Goal: Task Accomplishment & Management: Use online tool/utility

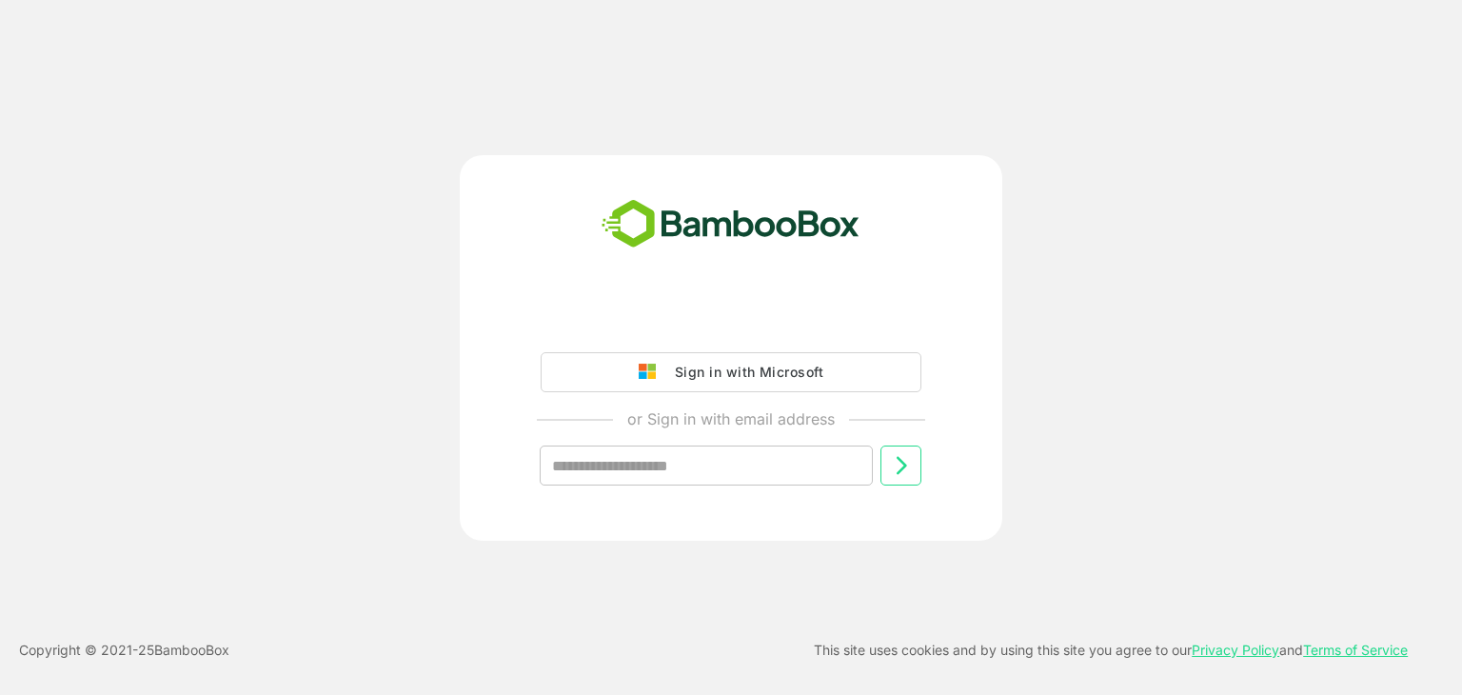
click at [785, 462] on input "text" at bounding box center [706, 466] width 333 height 40
click at [912, 474] on icon at bounding box center [901, 465] width 23 height 23
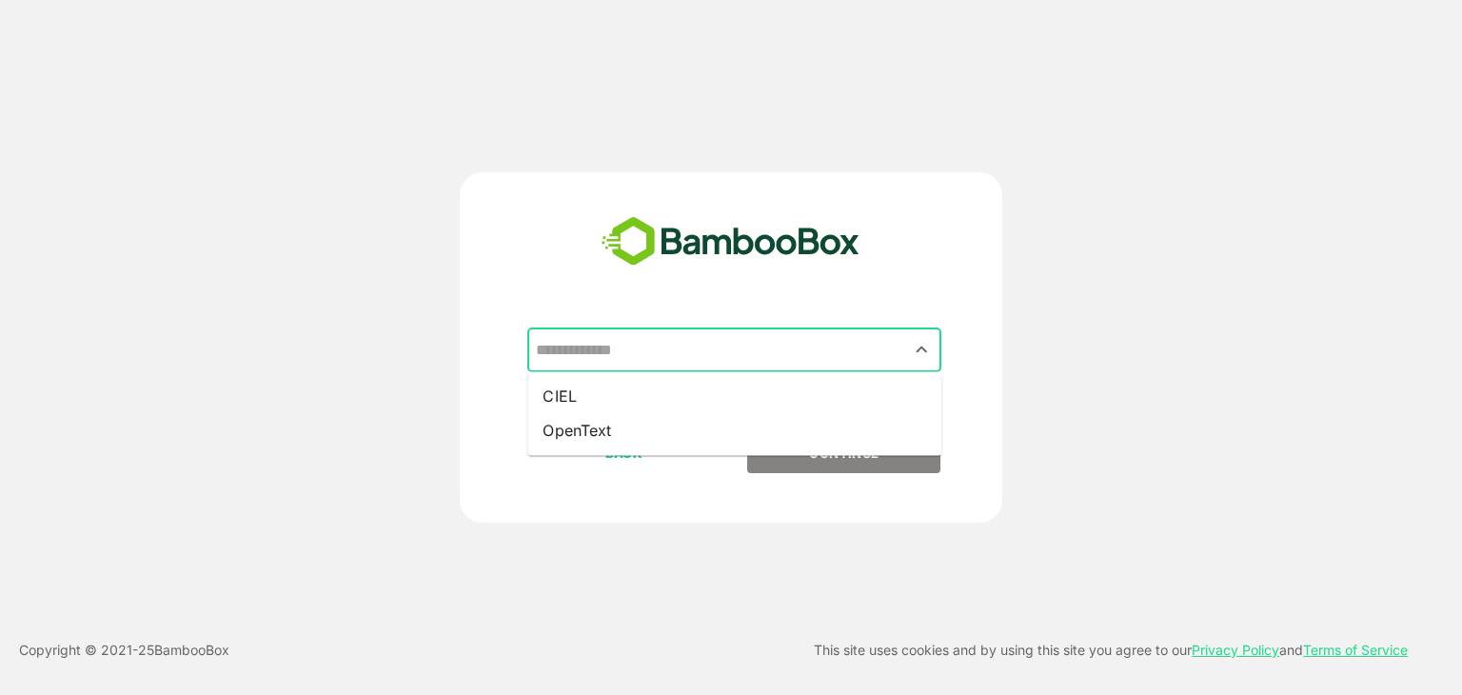
click at [724, 338] on input "text" at bounding box center [734, 350] width 407 height 36
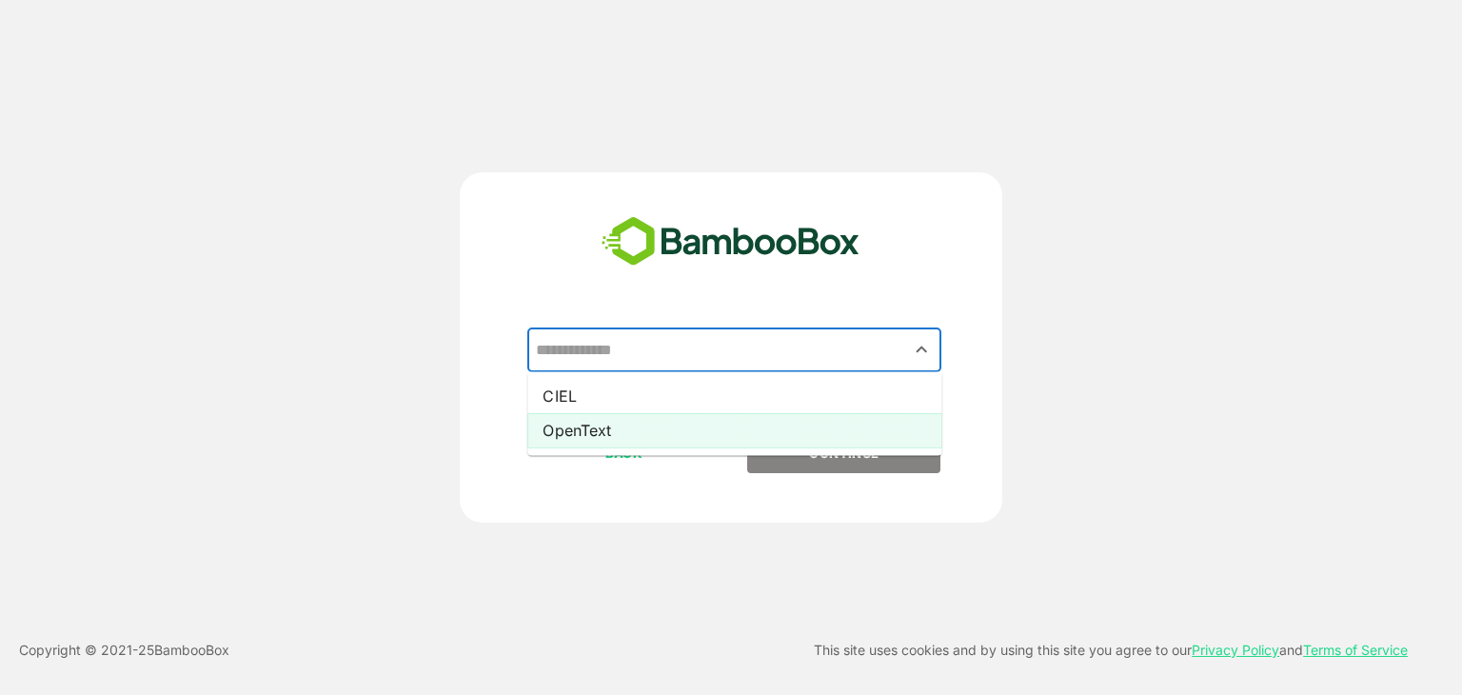
click at [689, 435] on li "OpenText" at bounding box center [734, 430] width 414 height 34
type input "********"
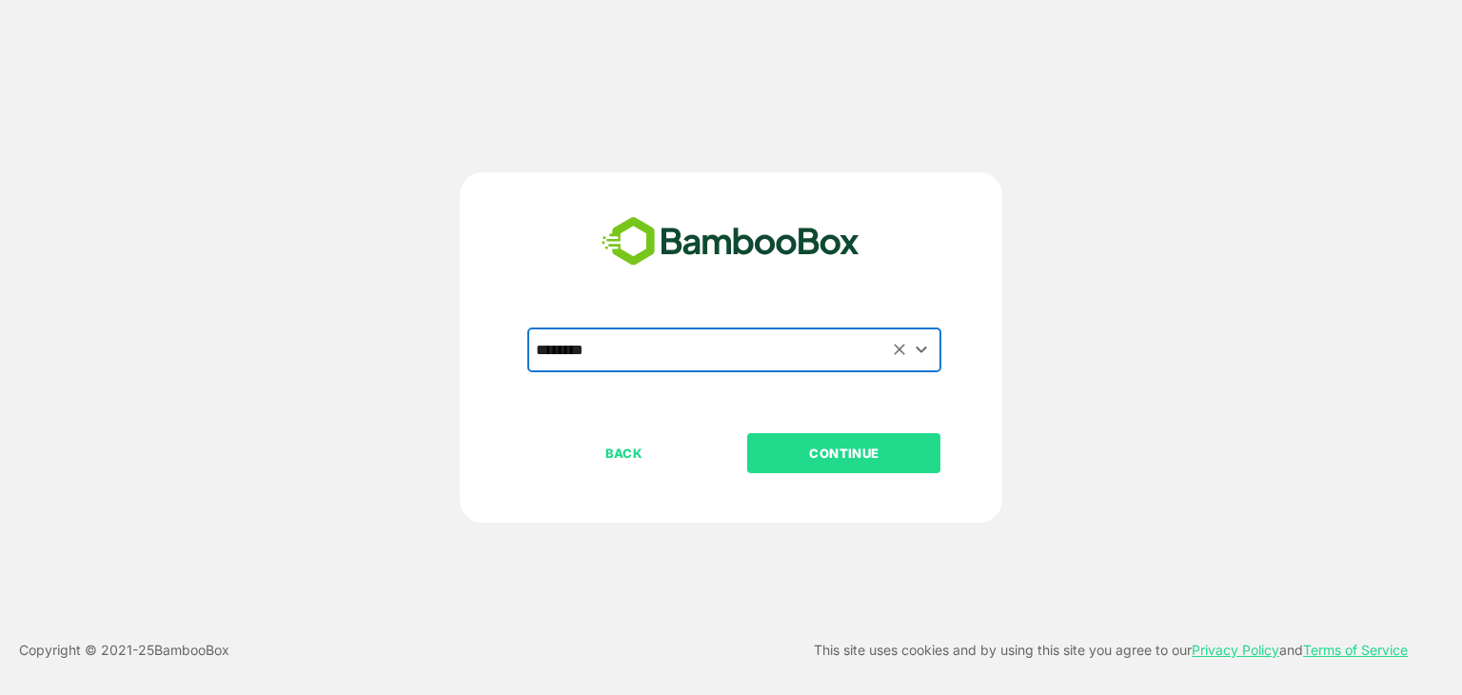
click at [809, 447] on p "CONTINUE" at bounding box center [844, 453] width 190 height 21
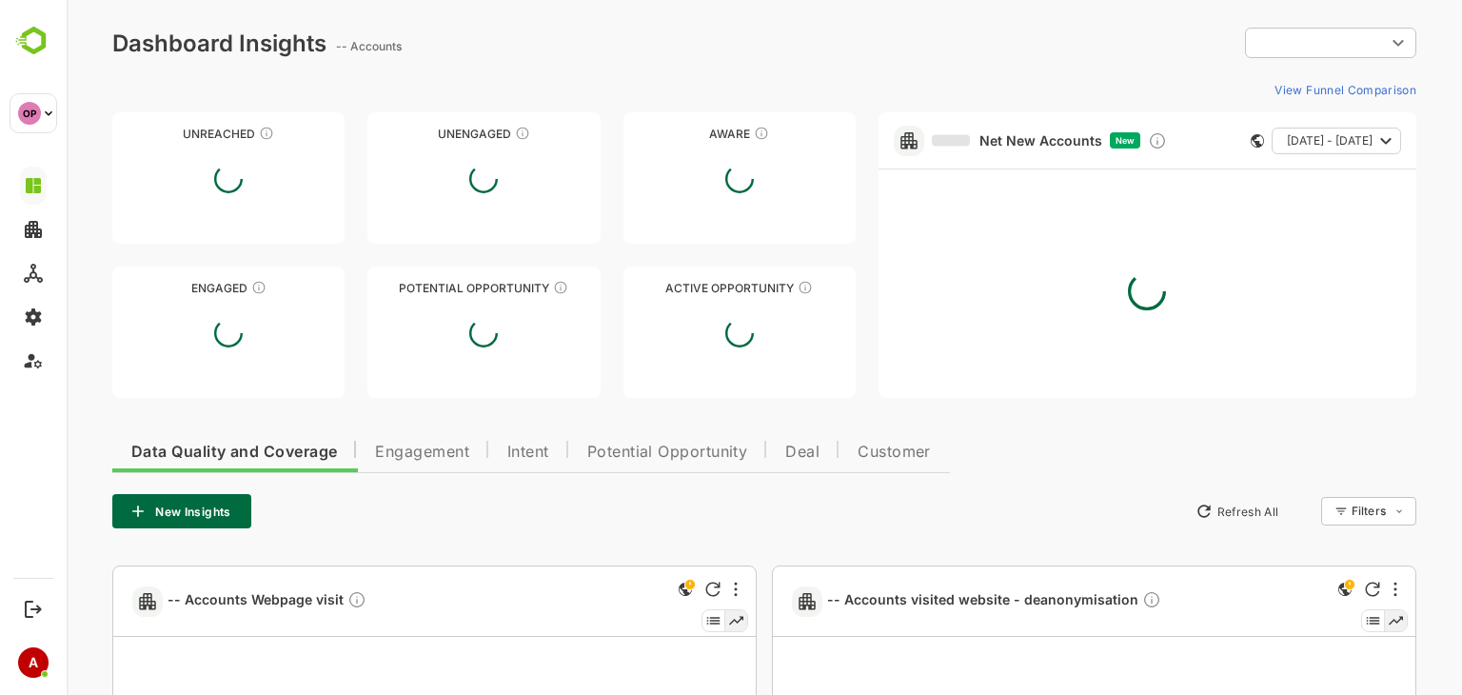
type input "**********"
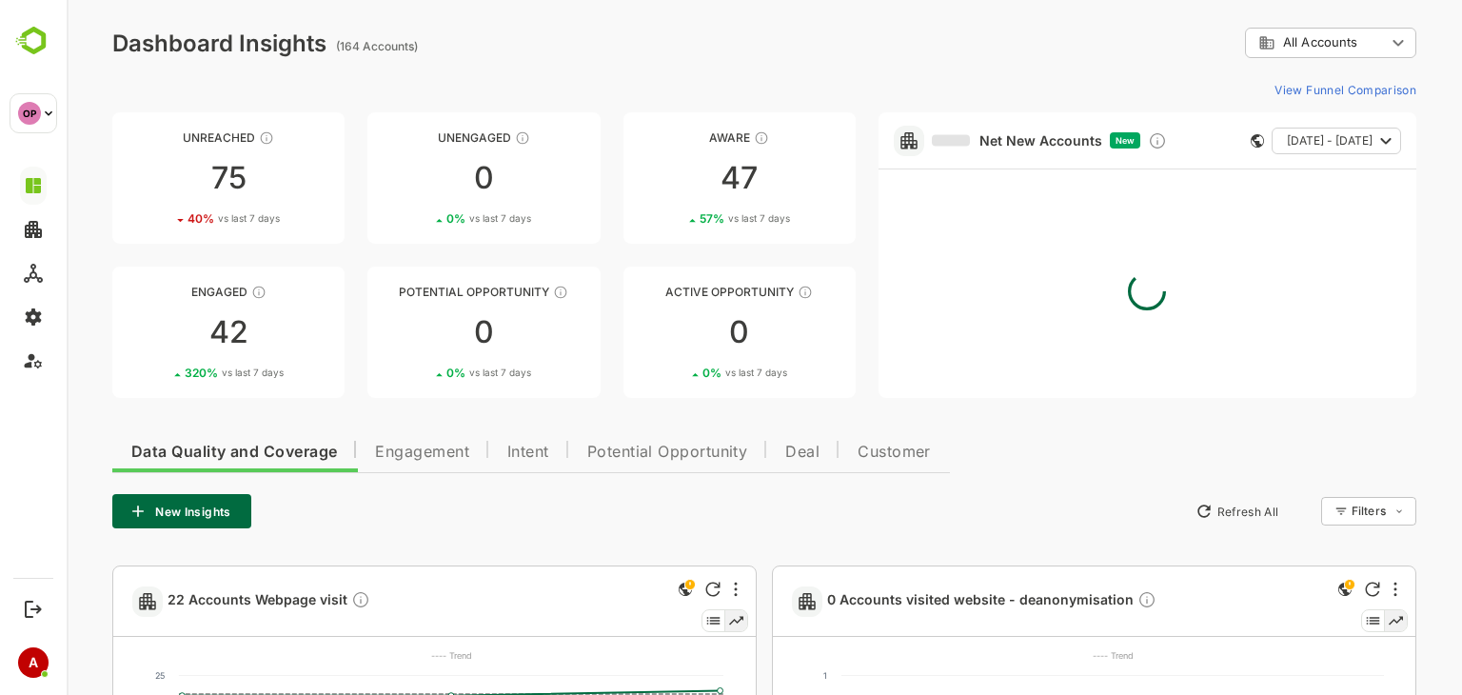
click at [543, 451] on span "Intent" at bounding box center [528, 452] width 42 height 15
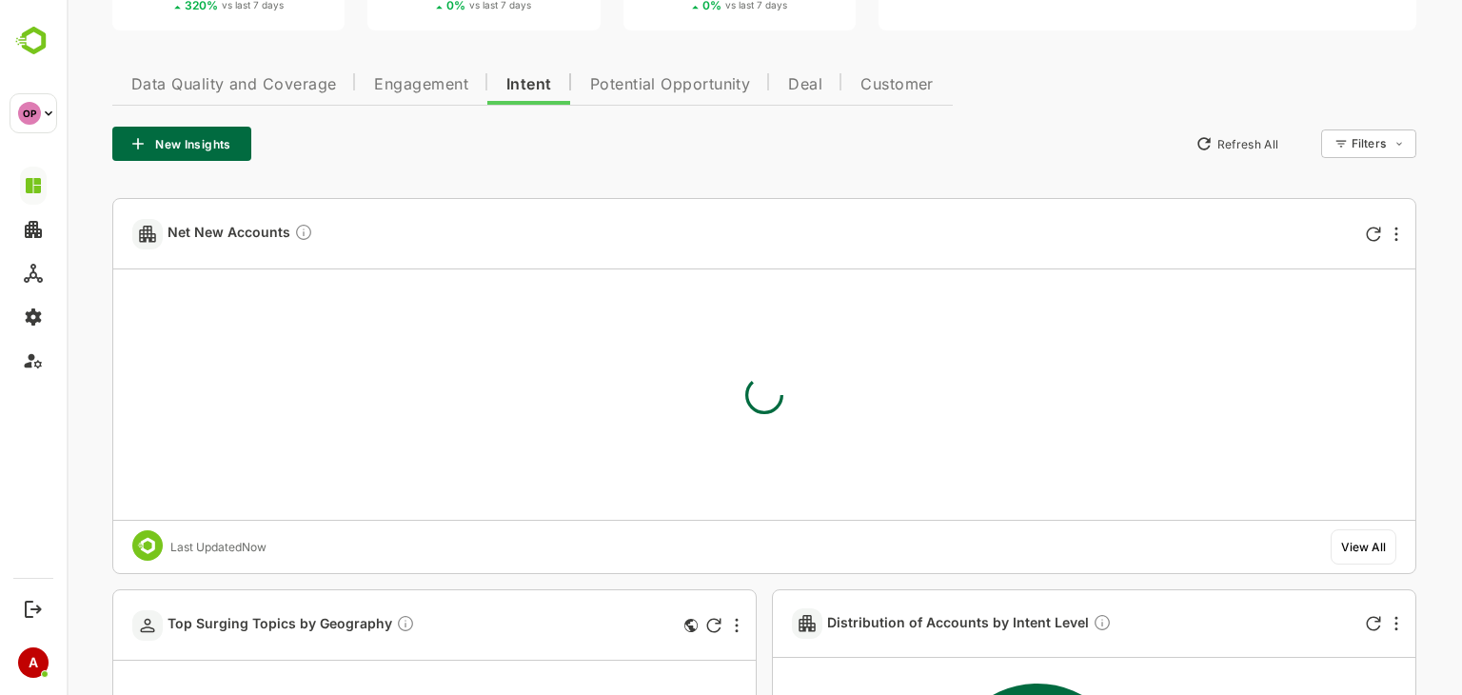
scroll to position [372, 0]
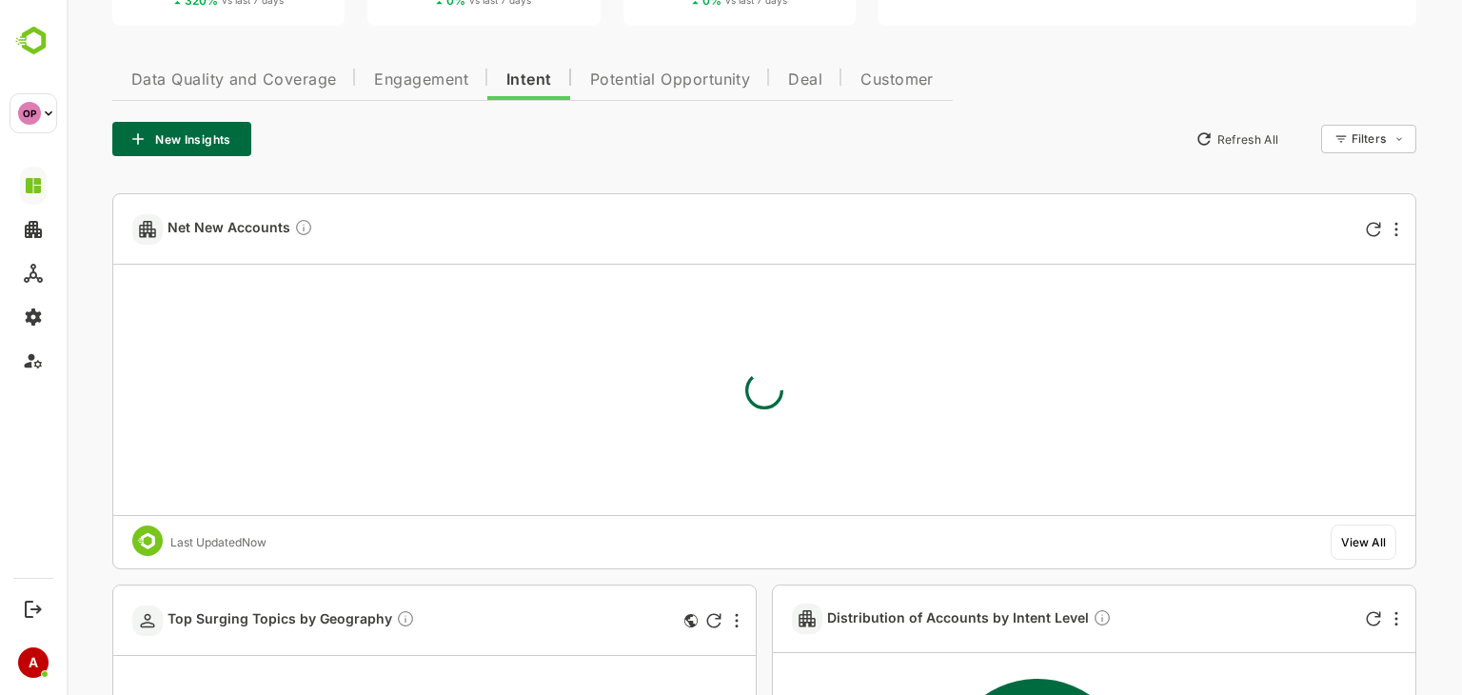
click at [446, 86] on span "Engagement" at bounding box center [421, 79] width 94 height 15
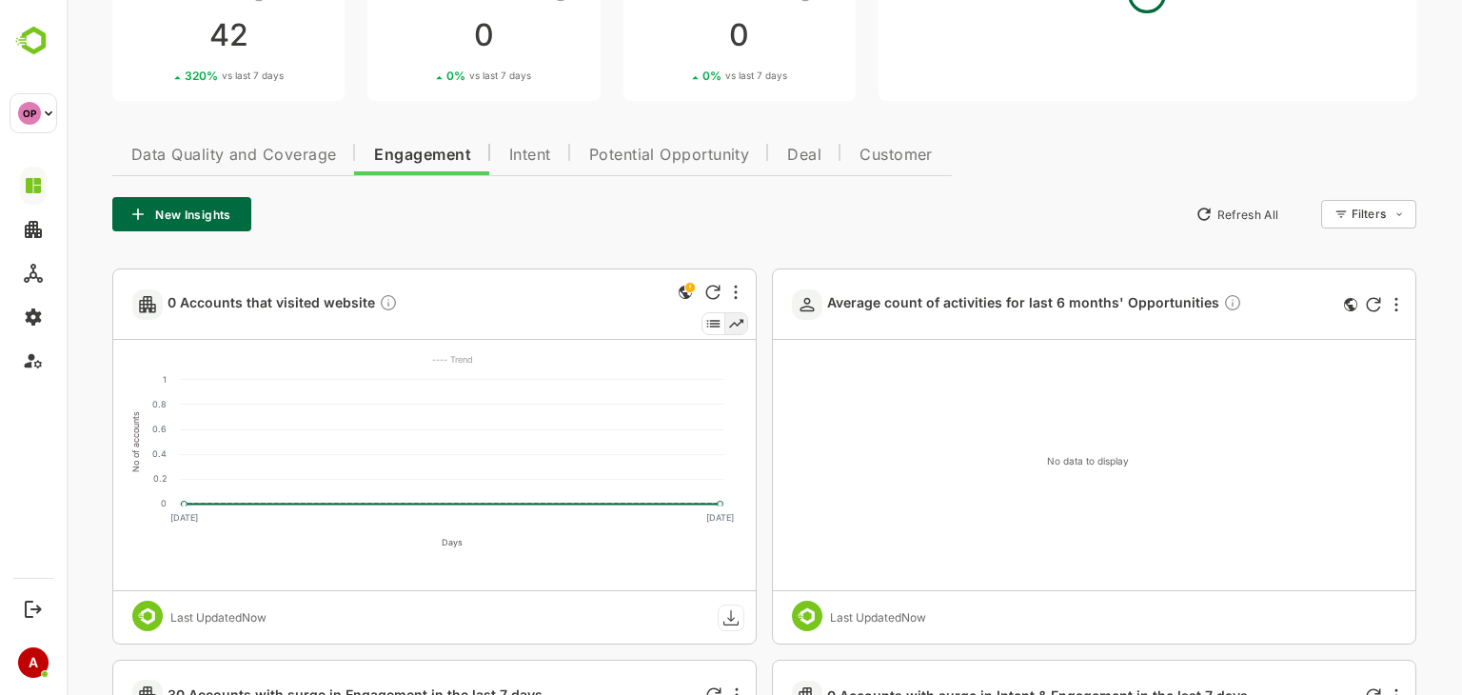
scroll to position [297, 0]
click at [1380, 302] on icon "Refresh" at bounding box center [1373, 304] width 15 height 15
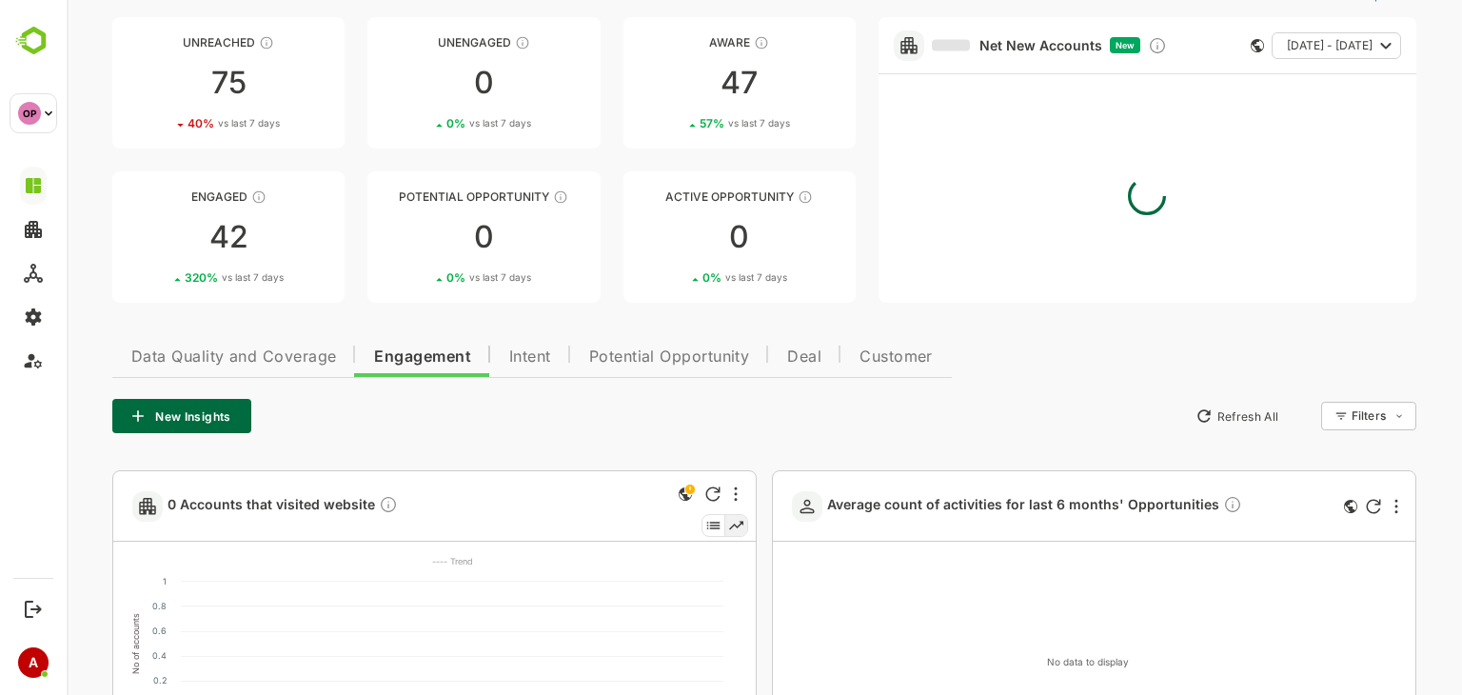
scroll to position [0, 0]
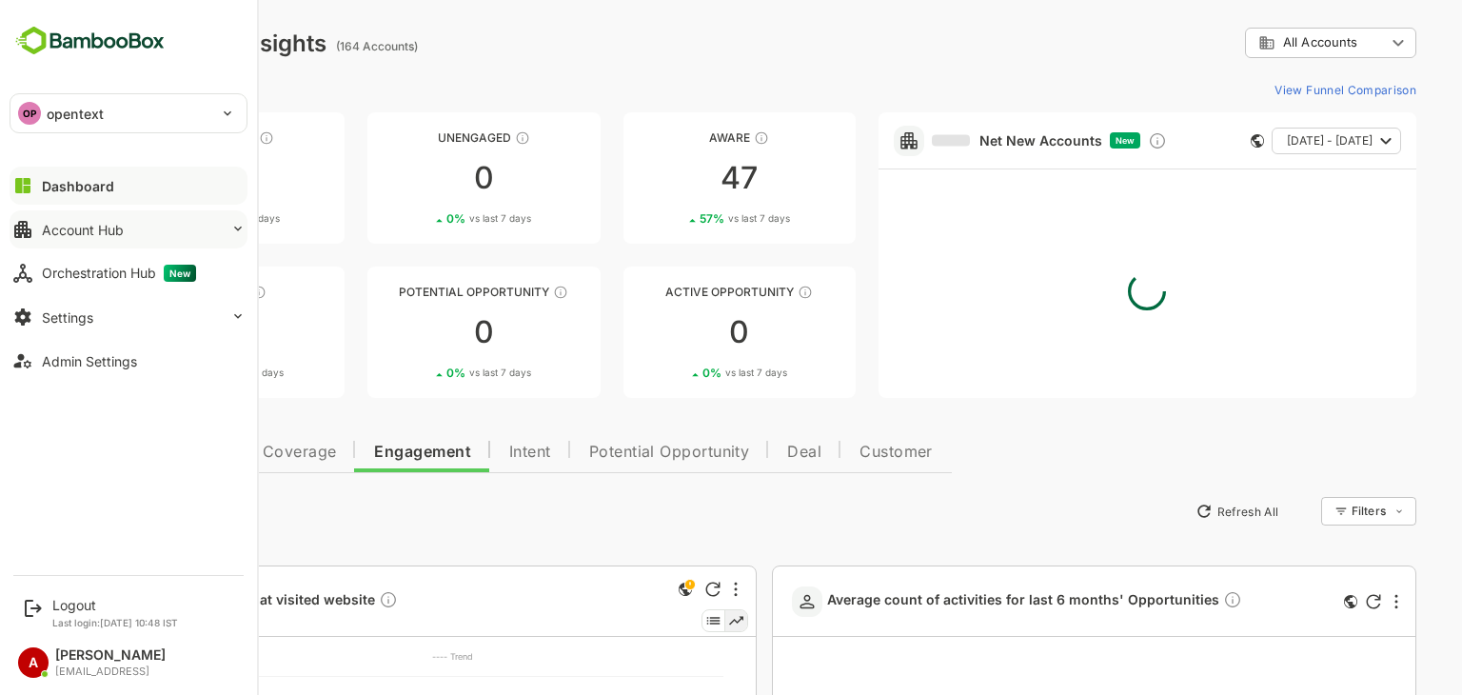
click at [77, 229] on div "Account Hub" at bounding box center [83, 230] width 82 height 16
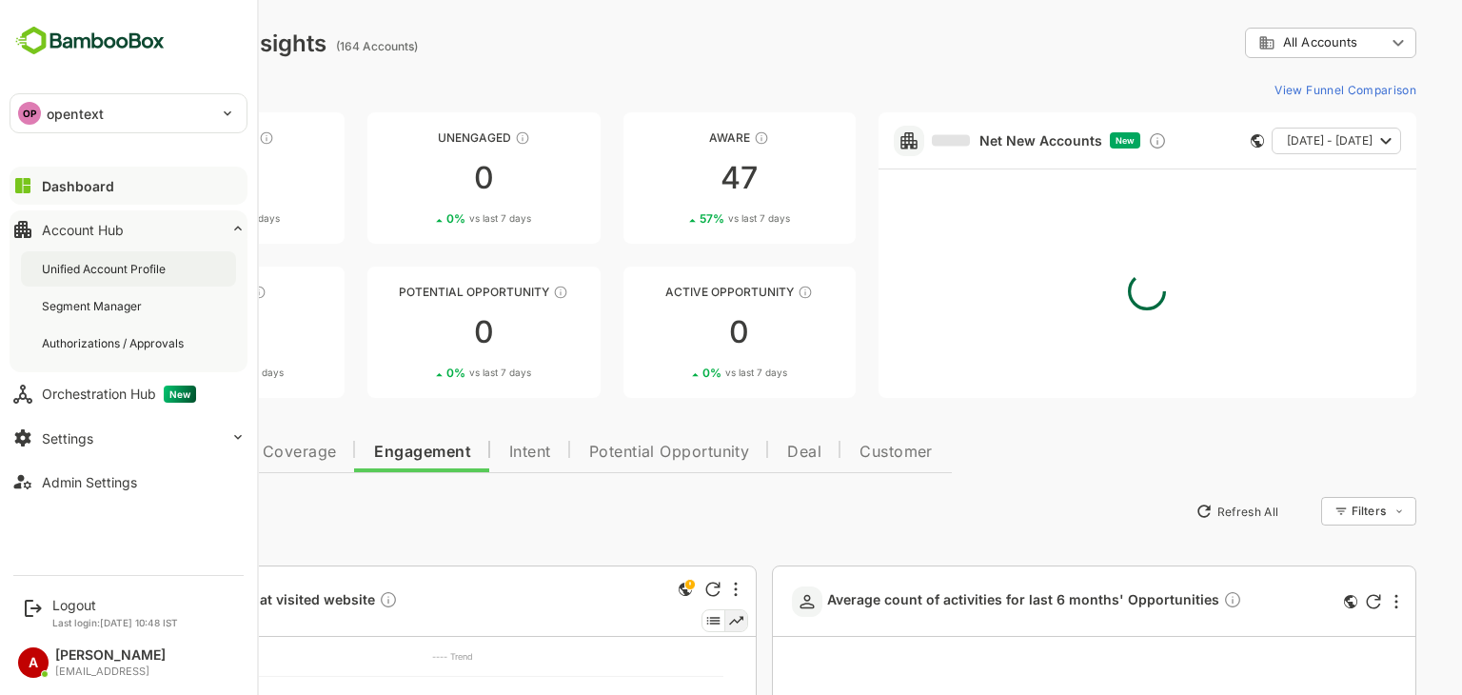
click at [83, 264] on div "Unified Account Profile" at bounding box center [106, 269] width 128 height 16
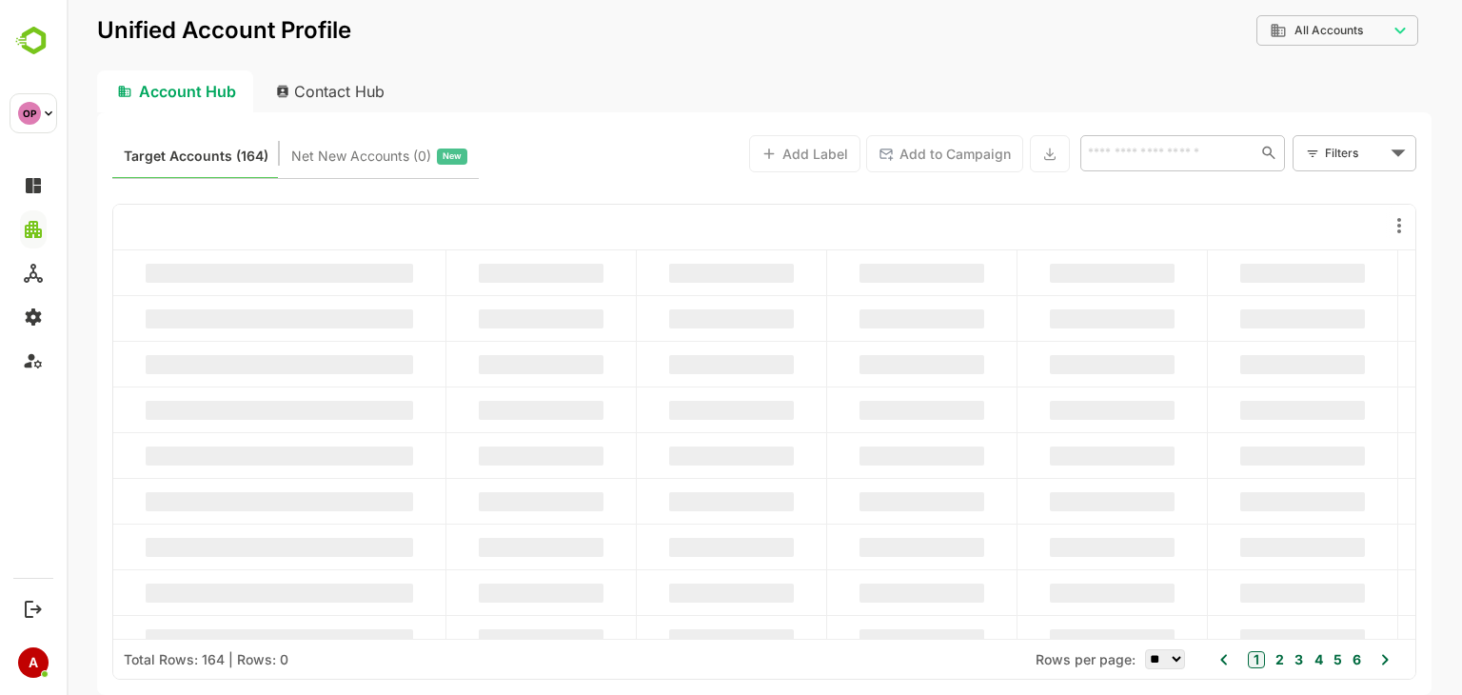
click at [323, 92] on div "Contact Hub" at bounding box center [331, 91] width 141 height 42
type input "**********"
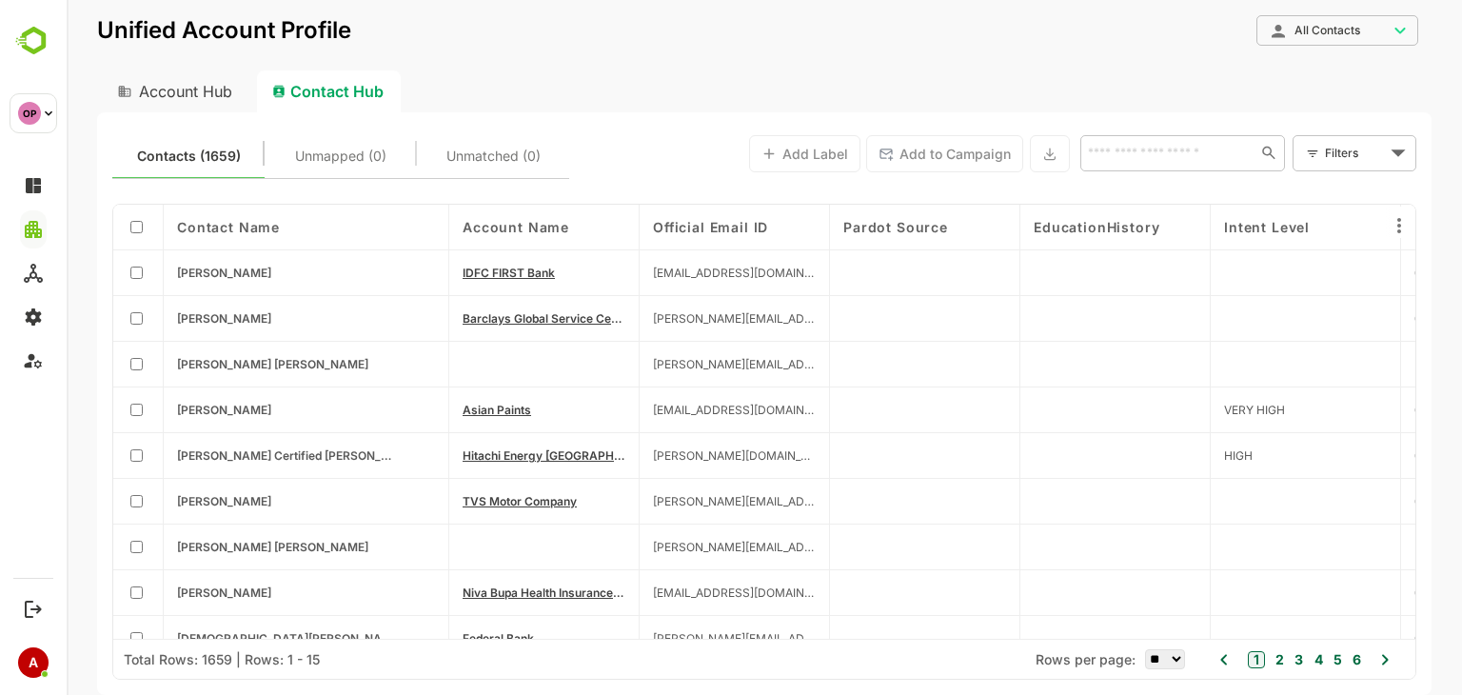
click at [1176, 660] on select "** ** ** *** *** ****" at bounding box center [1165, 659] width 40 height 20
select select "****"
click at [1145, 649] on select "** ** ** *** *** ****" at bounding box center [1165, 659] width 40 height 20
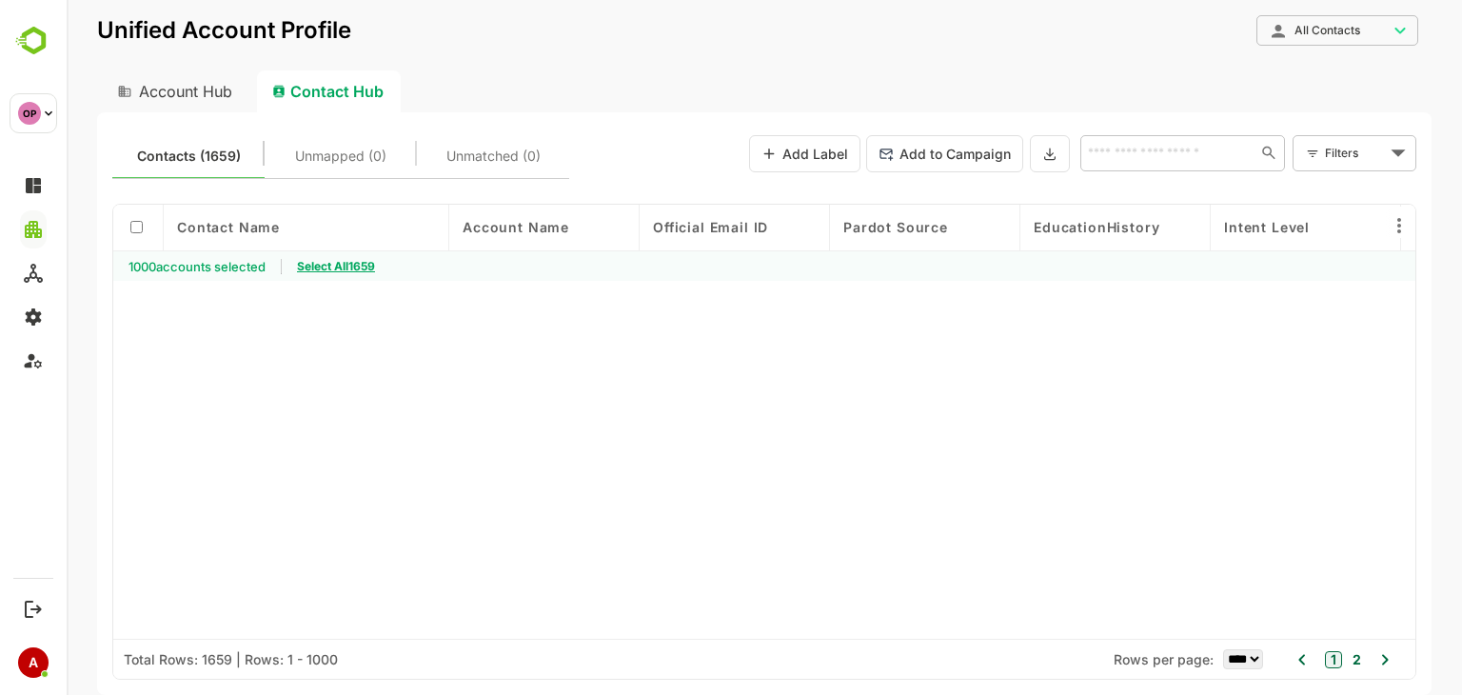
scroll to position [46377, 0]
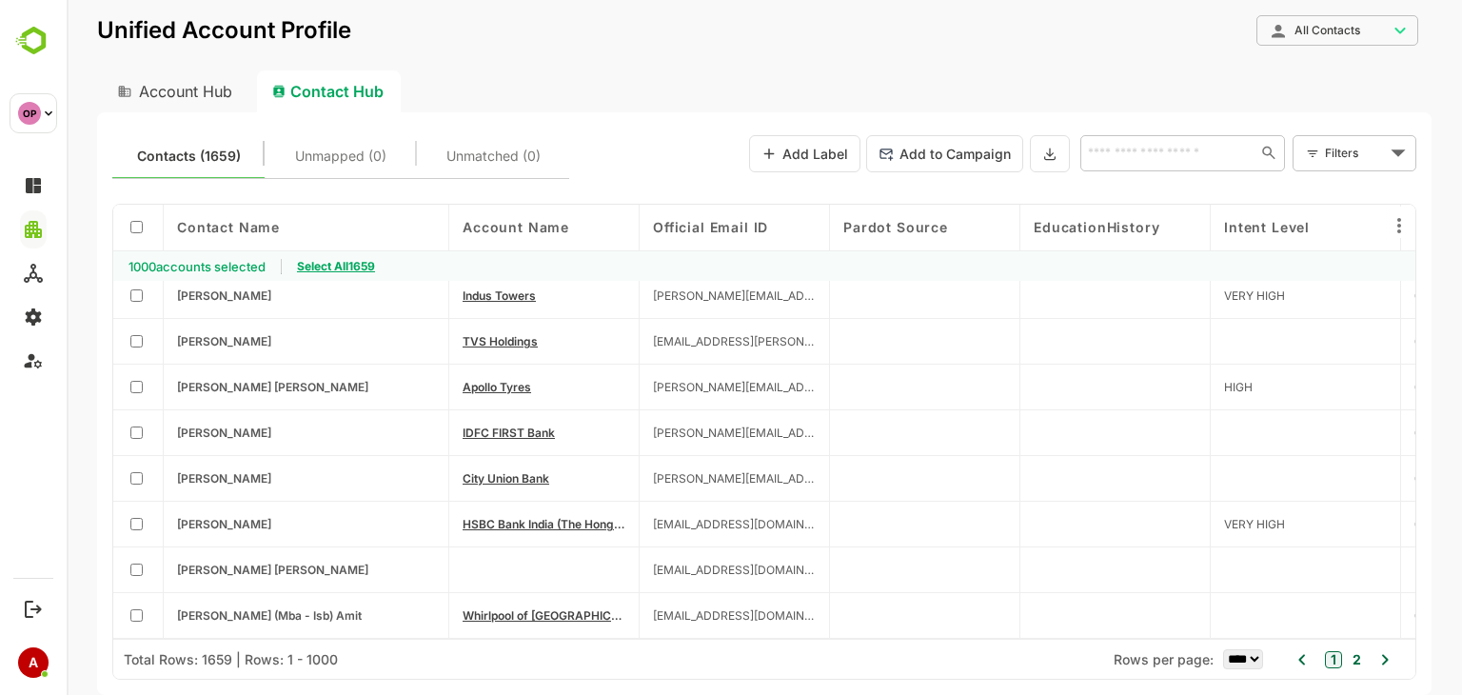
click at [1390, 652] on icon at bounding box center [1385, 659] width 23 height 23
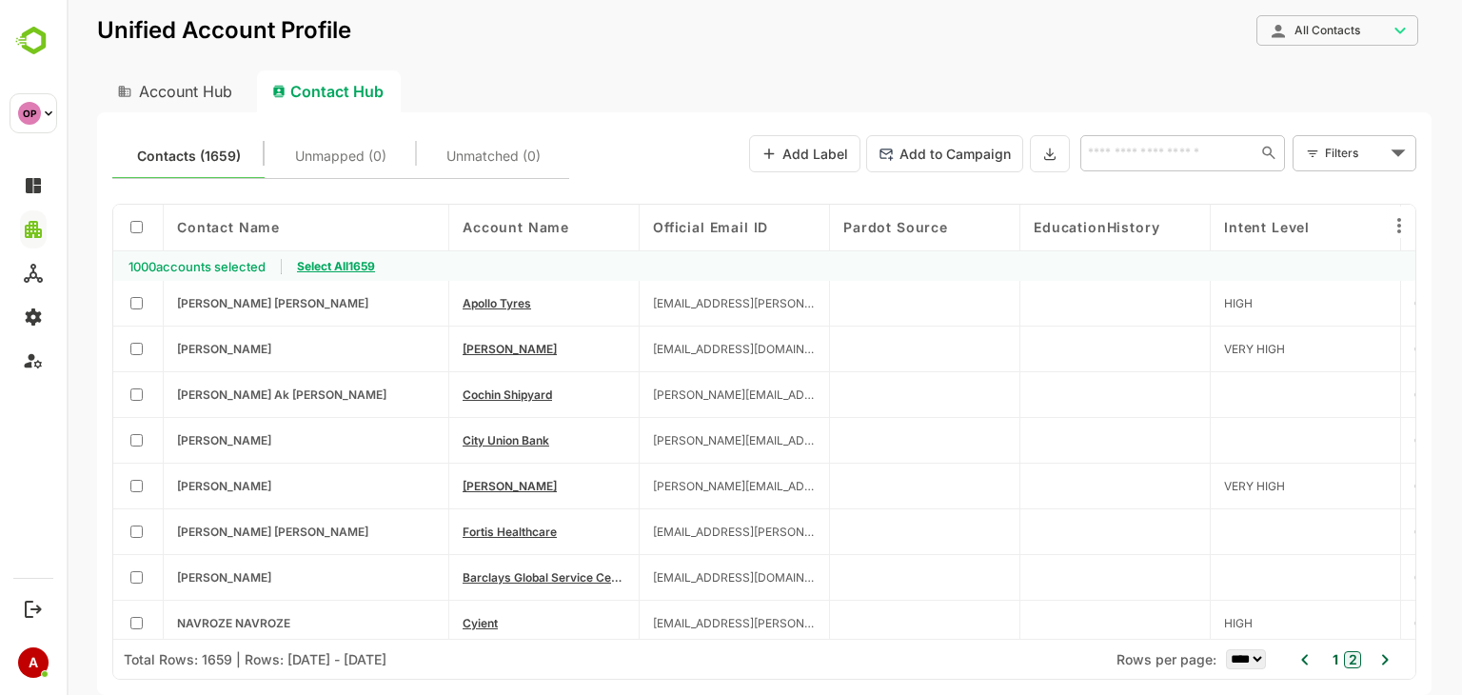
click at [1304, 660] on icon at bounding box center [1305, 659] width 23 height 23
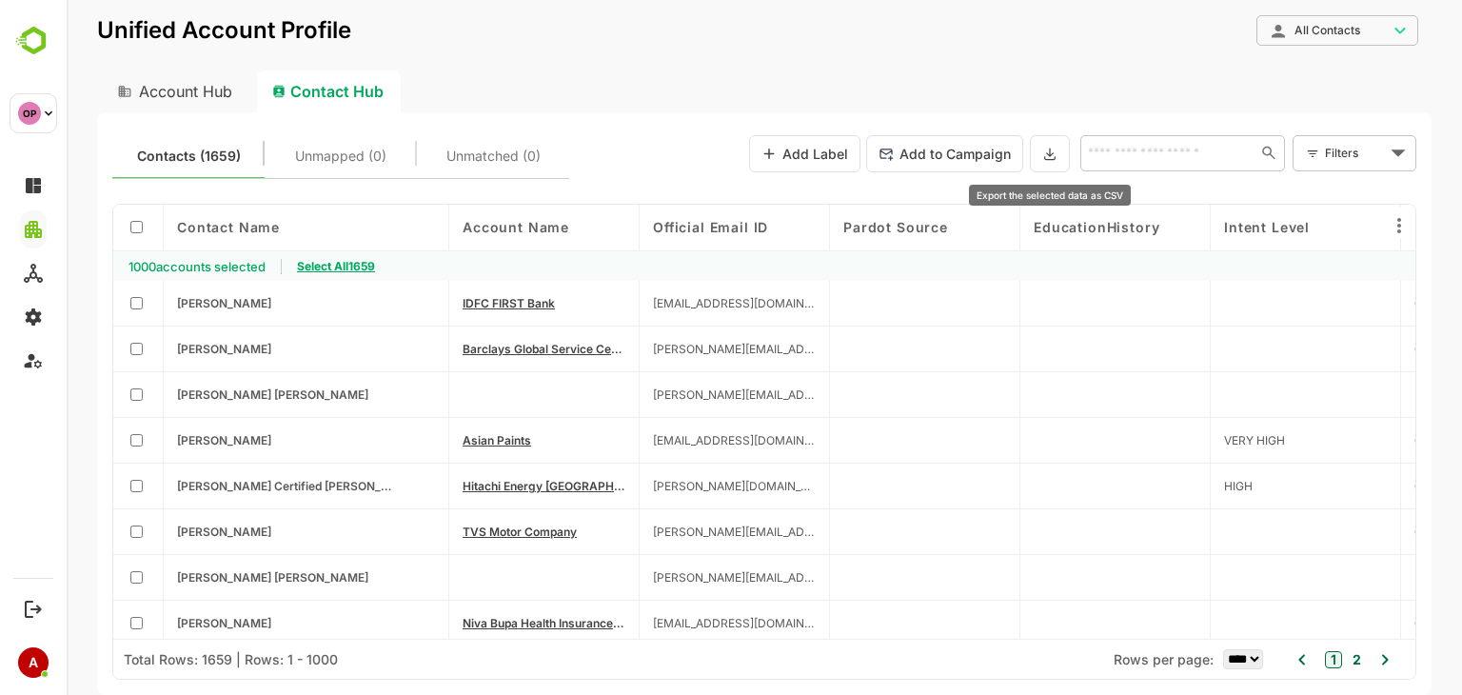
click at [1056, 151] on icon at bounding box center [1050, 154] width 15 height 16
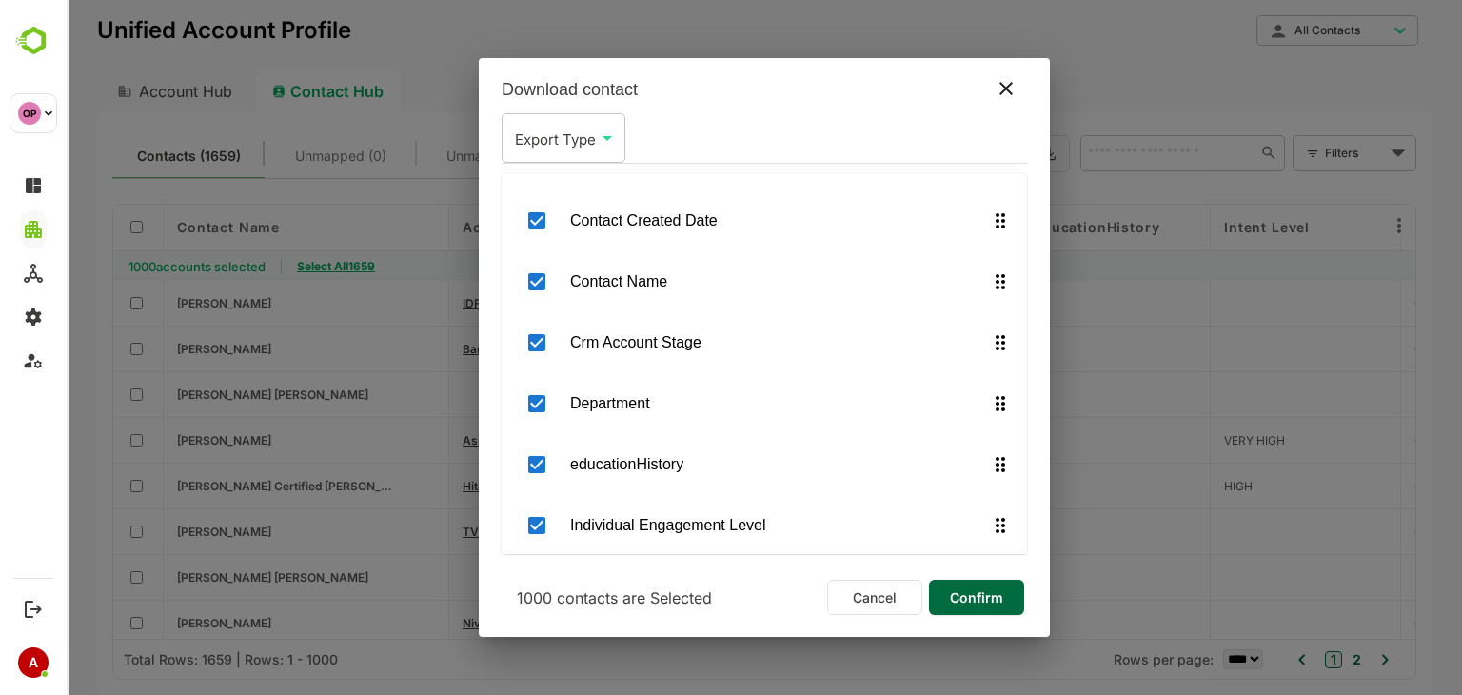
scroll to position [103, 0]
click at [1006, 84] on icon at bounding box center [1006, 88] width 23 height 23
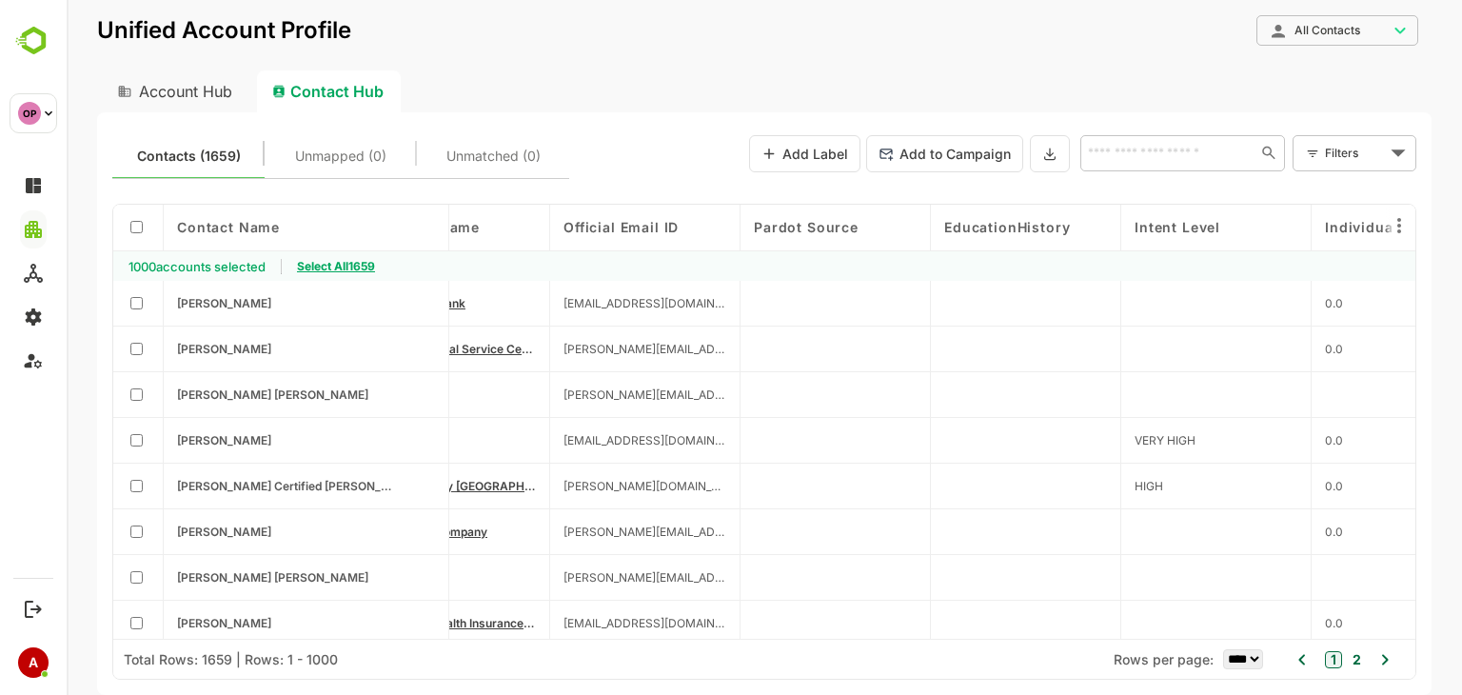
scroll to position [0, 0]
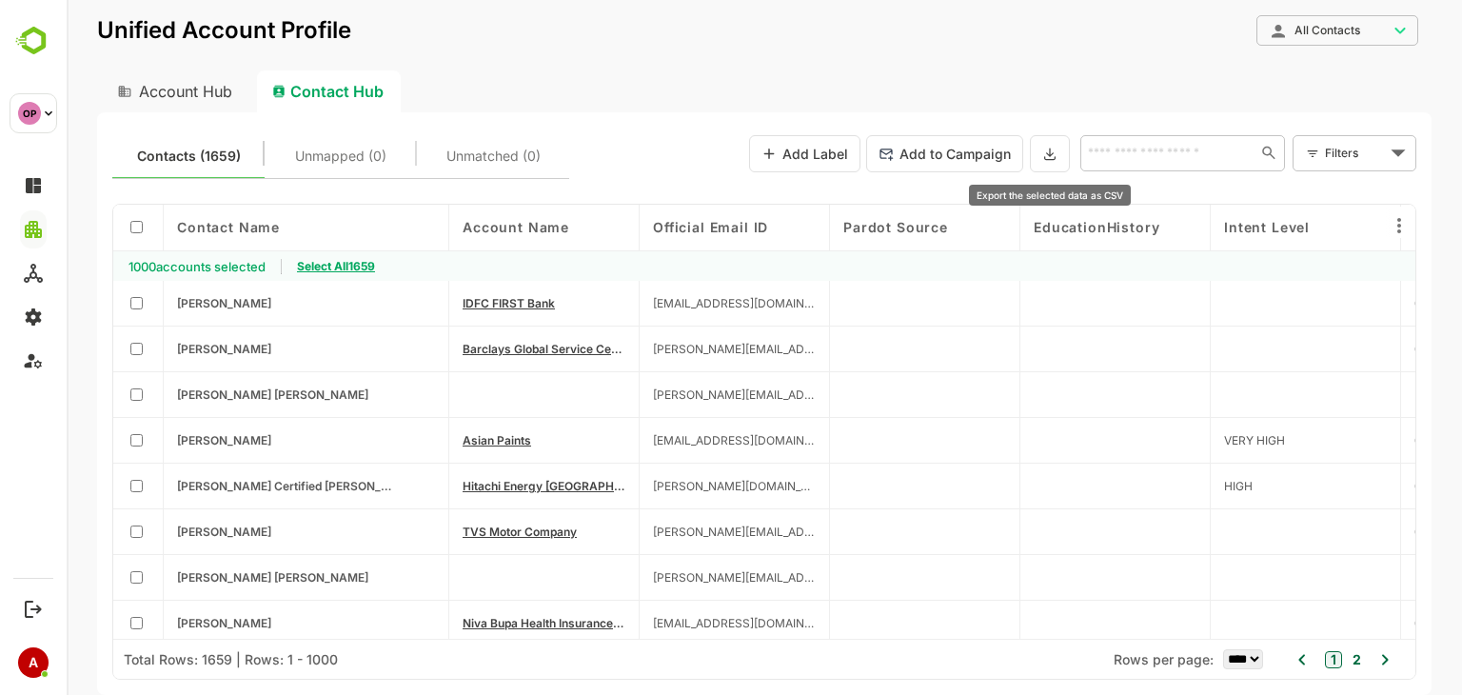
click at [1050, 149] on icon at bounding box center [1049, 154] width 10 height 10
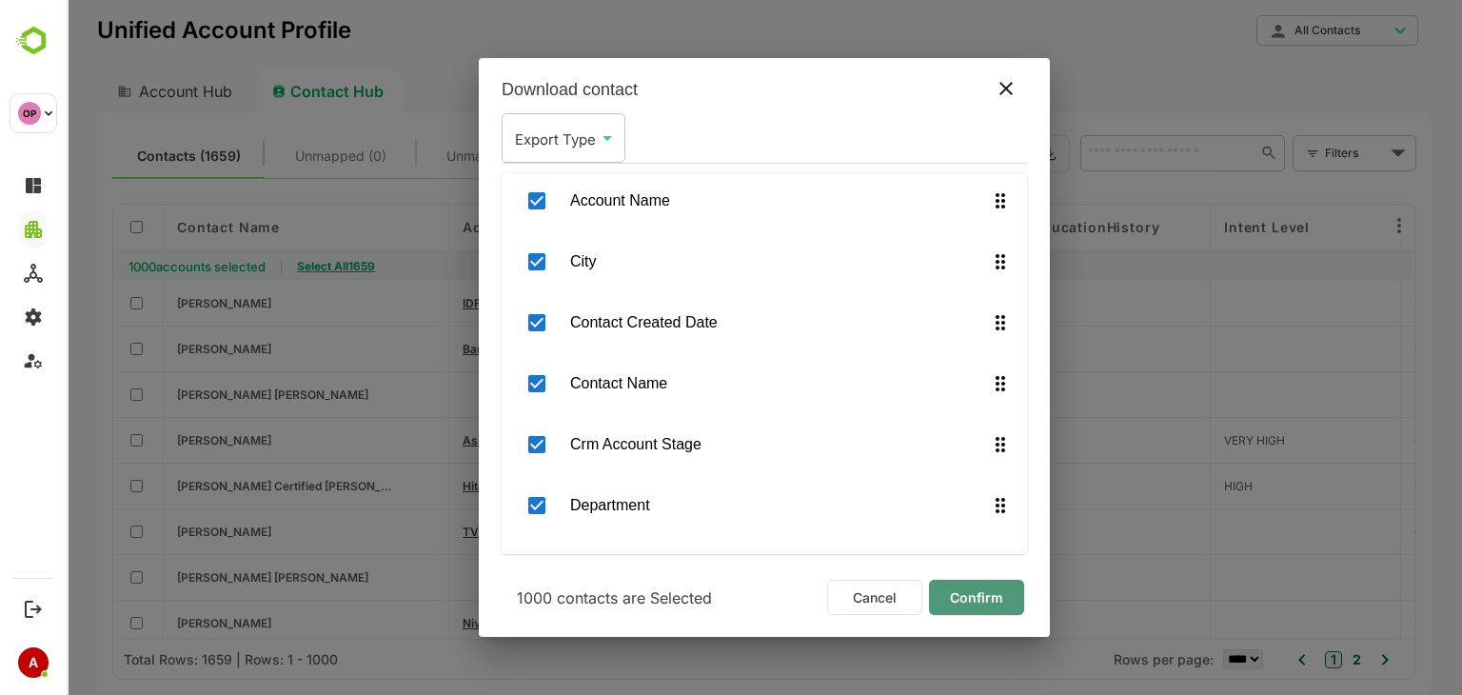
click at [979, 594] on span "Confirm" at bounding box center [976, 598] width 65 height 25
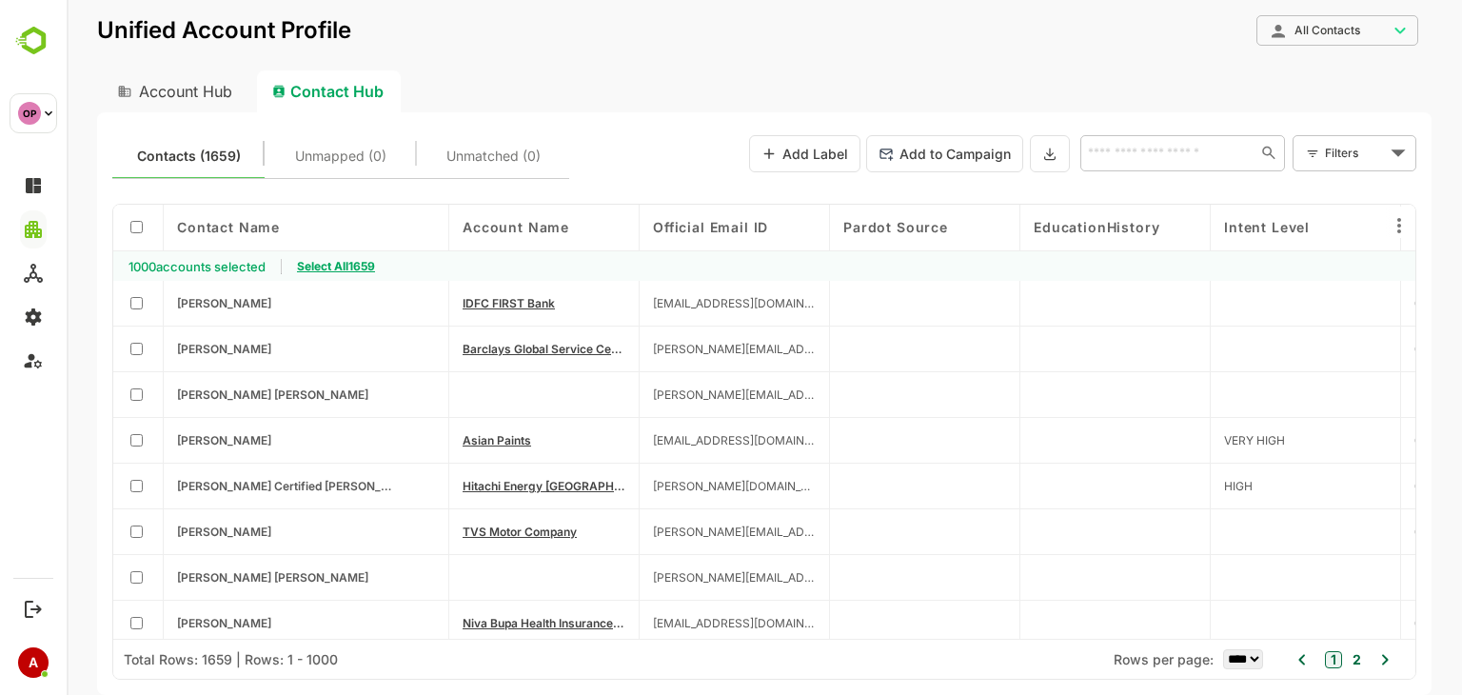
click at [1381, 656] on icon at bounding box center [1385, 659] width 23 height 23
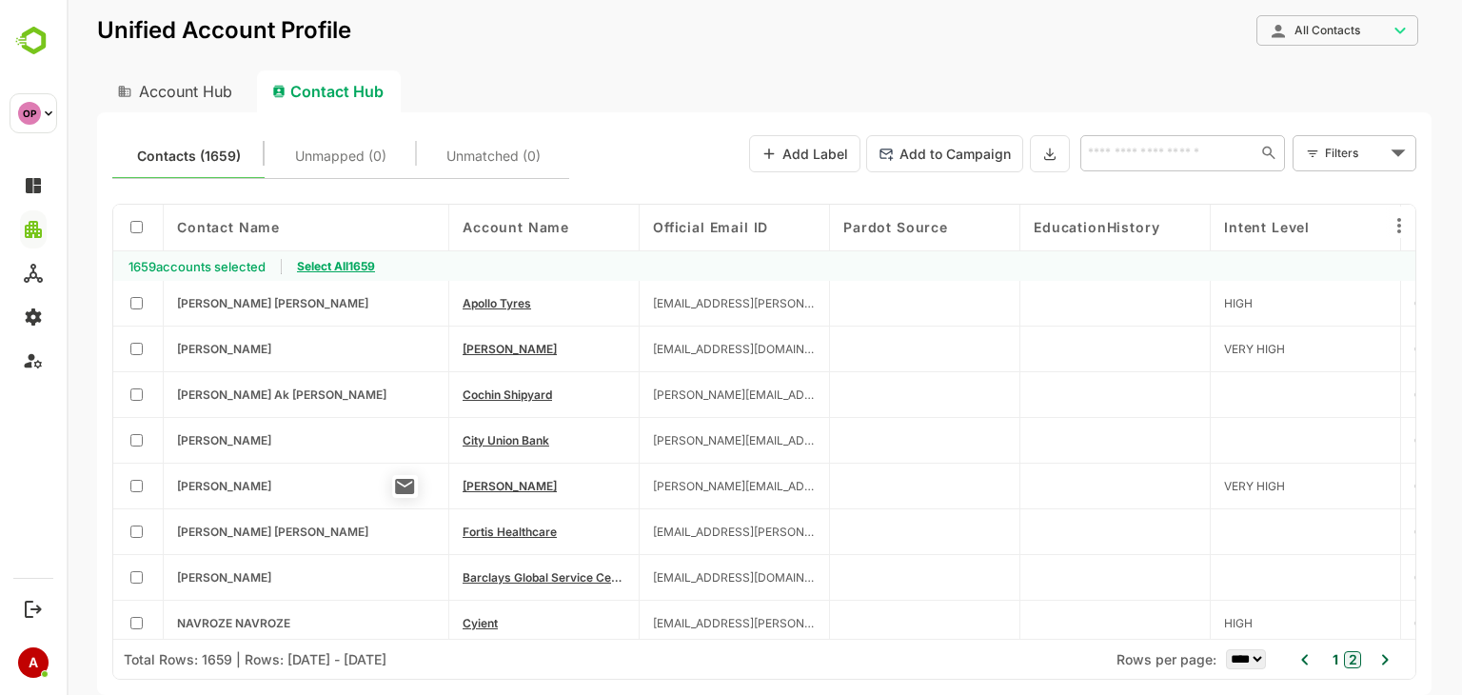
scroll to position [906, 0]
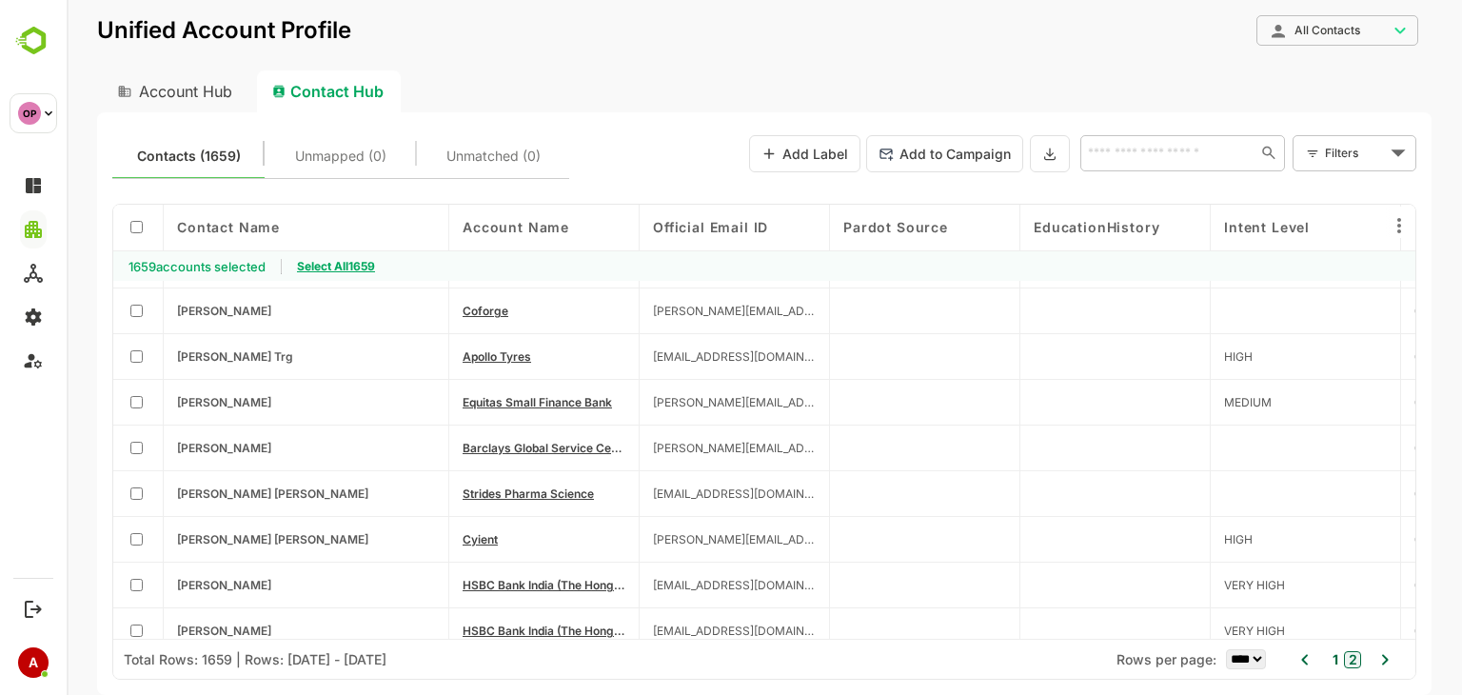
click at [1302, 654] on icon at bounding box center [1305, 659] width 23 height 23
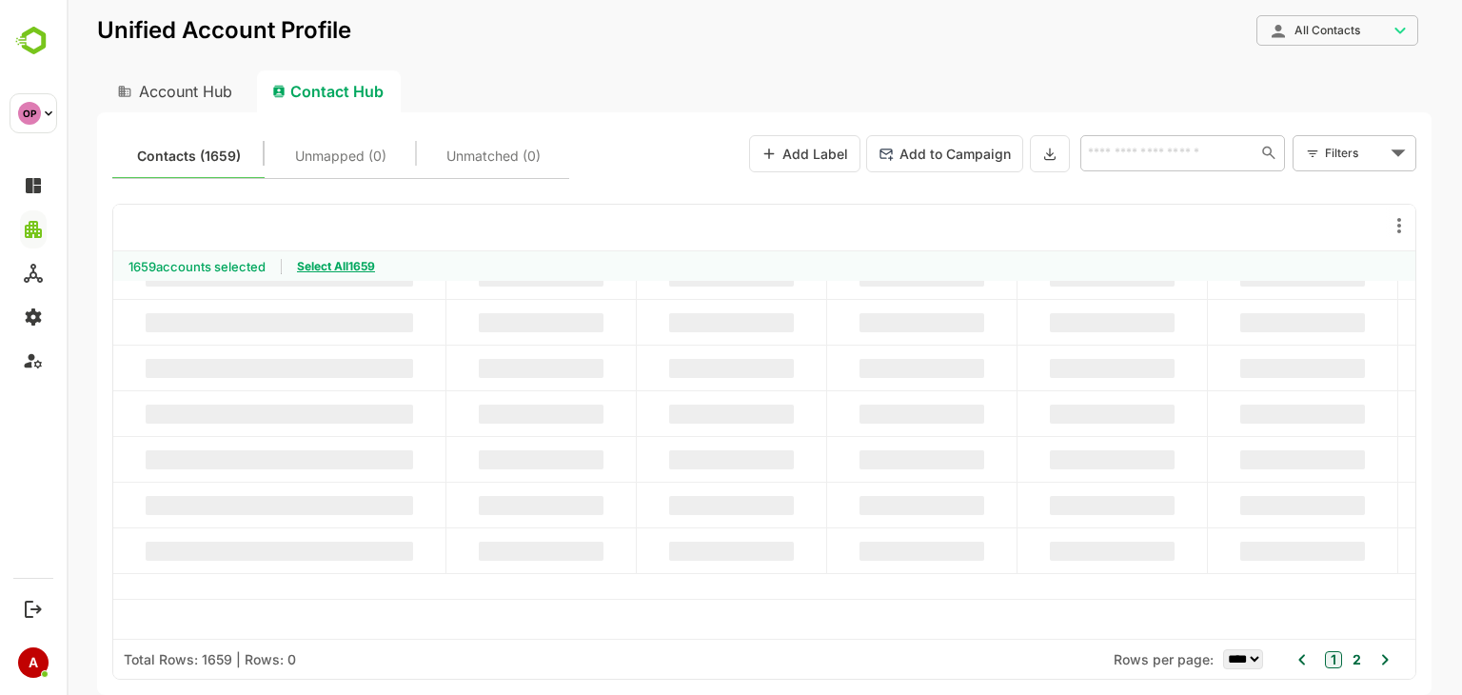
scroll to position [0, 0]
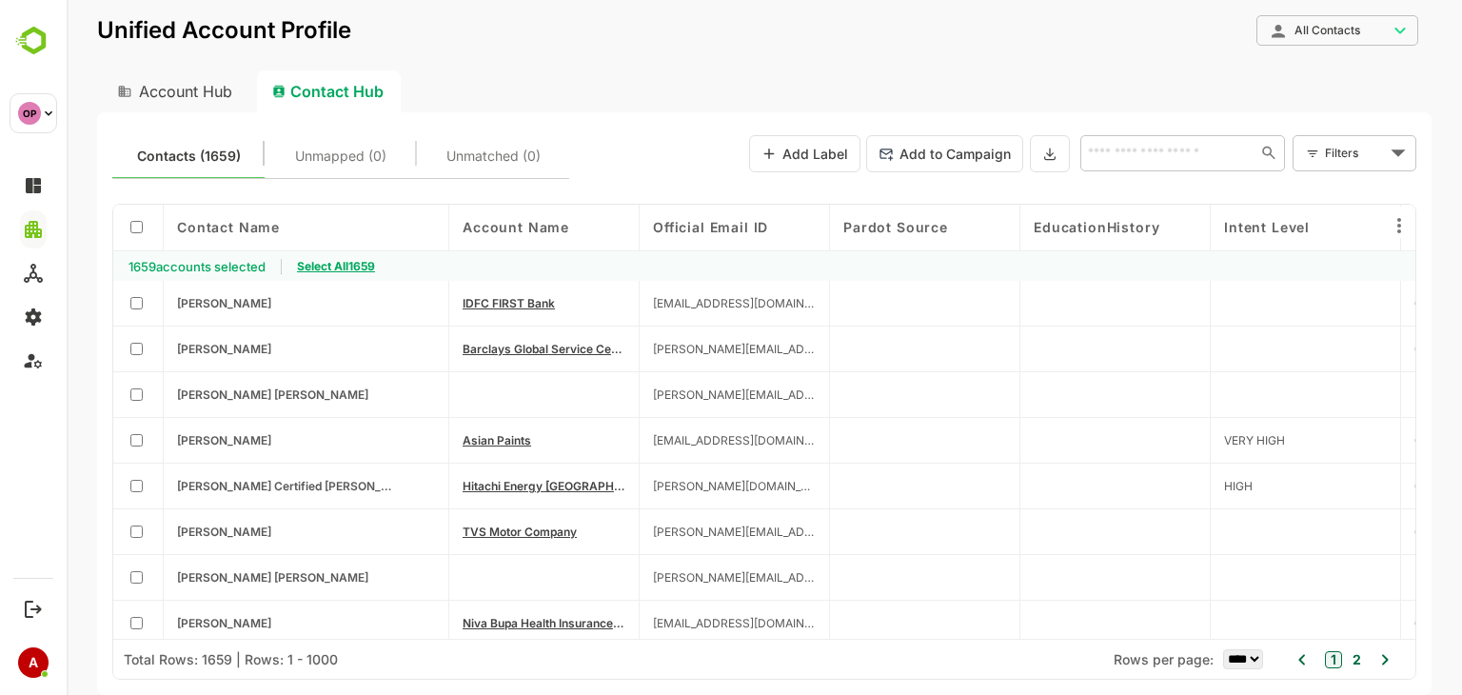
click at [1382, 653] on icon at bounding box center [1385, 659] width 23 height 23
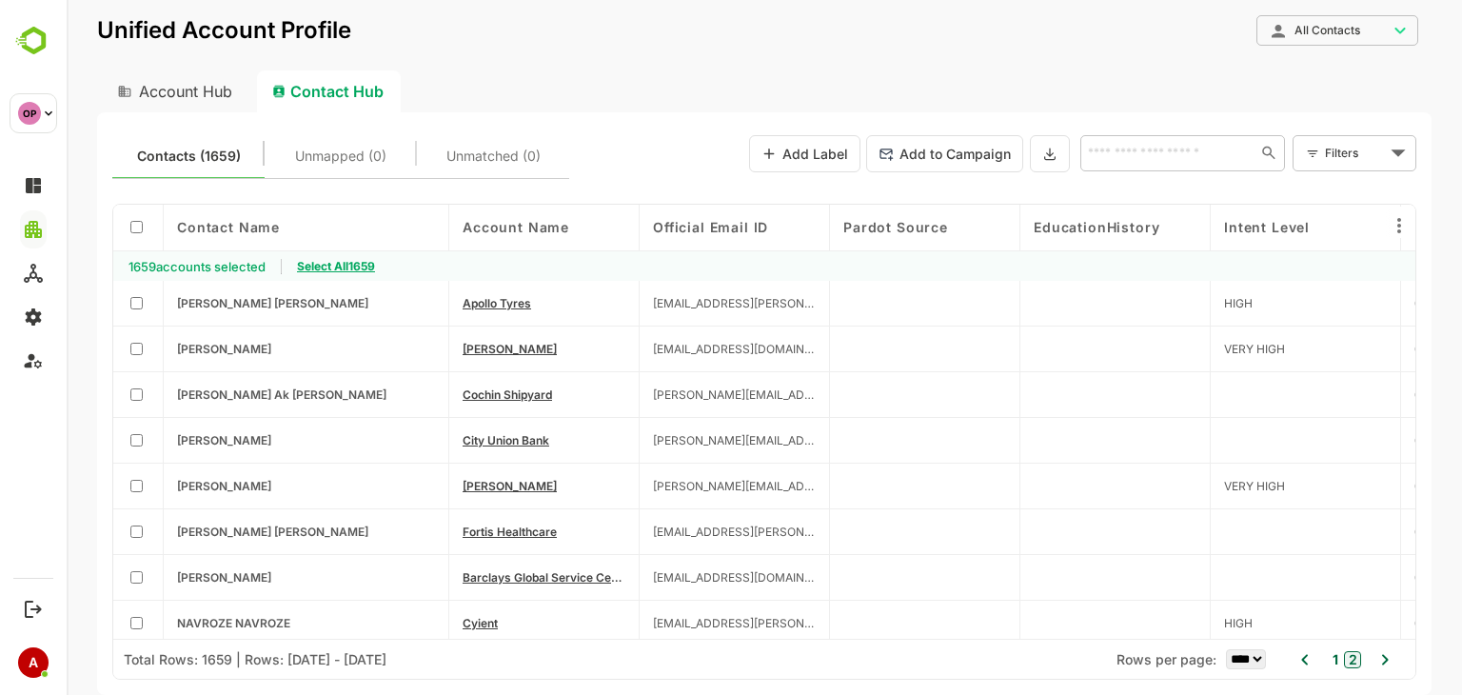
click at [1302, 660] on icon at bounding box center [1305, 659] width 23 height 23
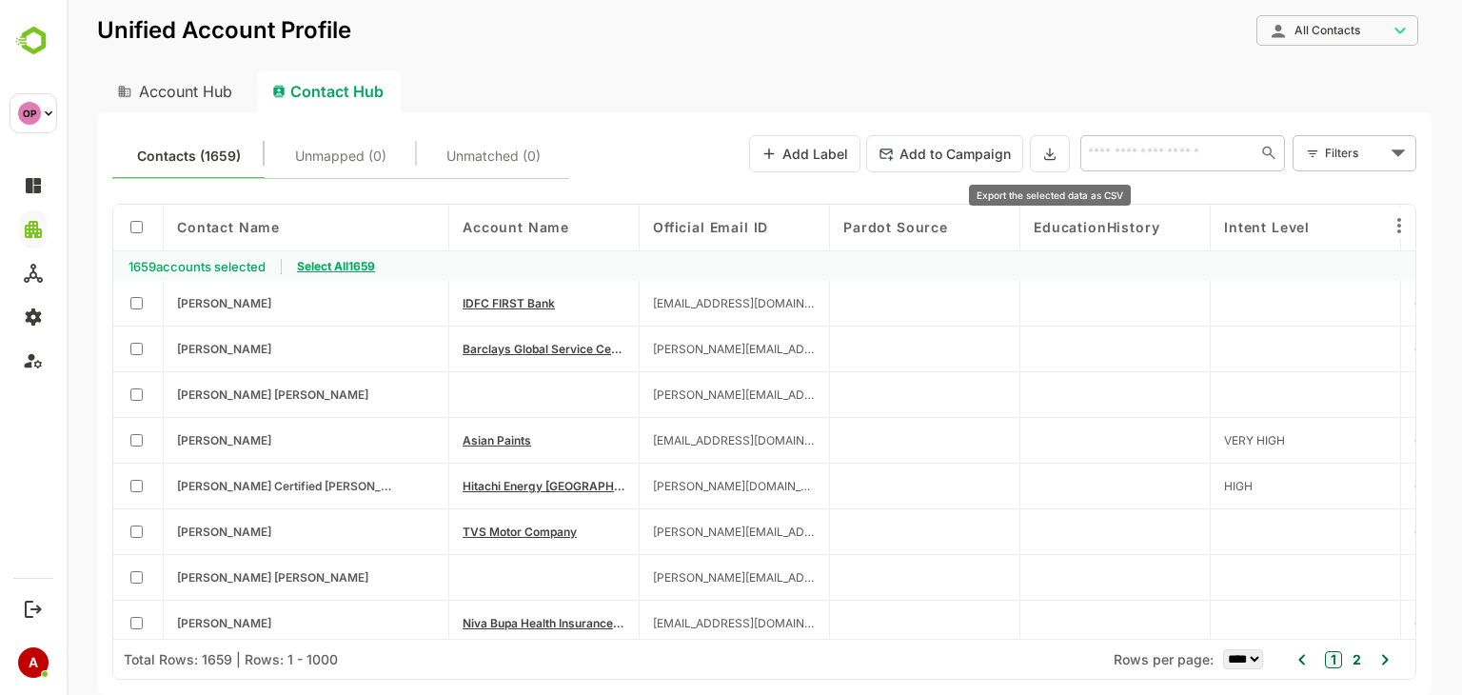
click at [1047, 147] on icon at bounding box center [1050, 154] width 15 height 16
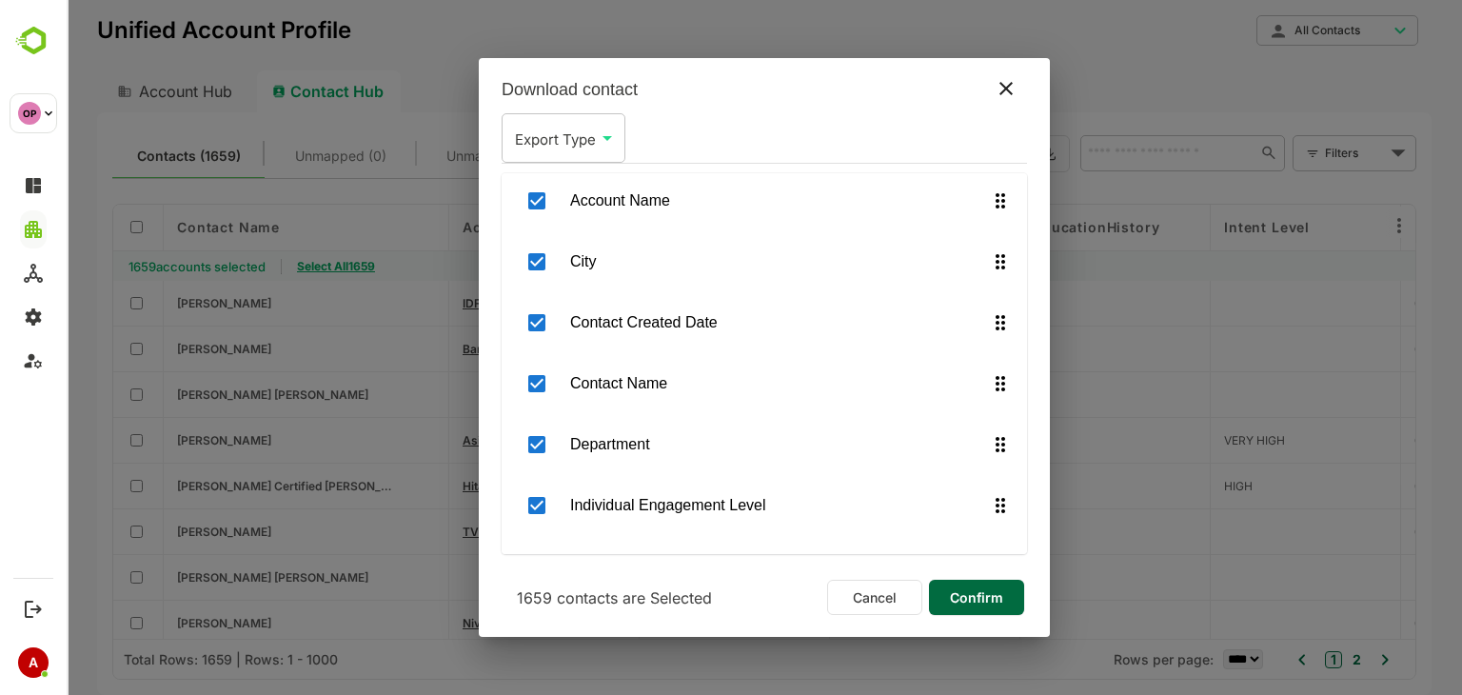
click at [960, 595] on span "Confirm" at bounding box center [976, 598] width 65 height 25
